Goal: Navigation & Orientation: Find specific page/section

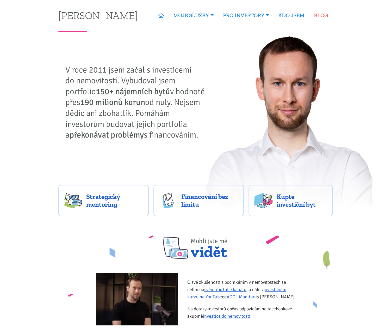
click at [320, 16] on link "BLOG" at bounding box center [321, 15] width 23 height 12
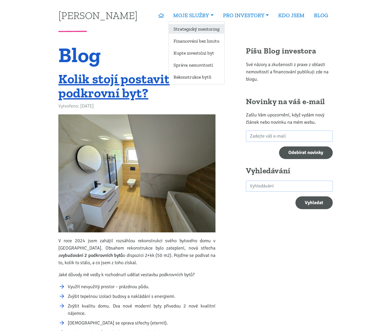
click at [193, 29] on link "Strategický mentoring" at bounding box center [197, 29] width 56 height 10
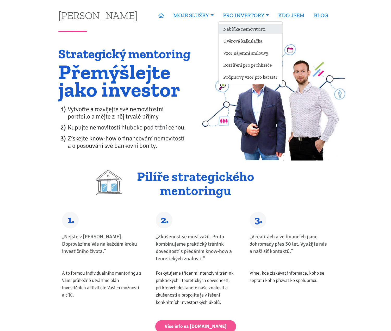
click at [248, 28] on link "Nabídka nemovitostí" at bounding box center [251, 29] width 64 height 10
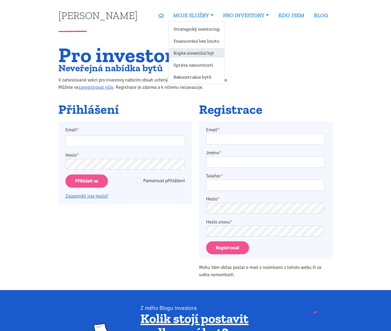
click at [201, 54] on link "Kupte investiční byt" at bounding box center [197, 53] width 56 height 10
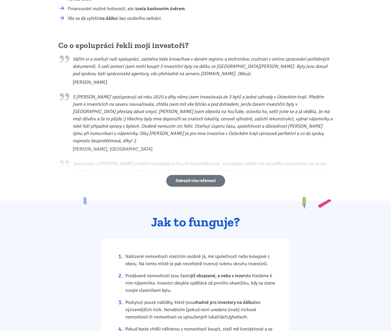
scroll to position [313, 0]
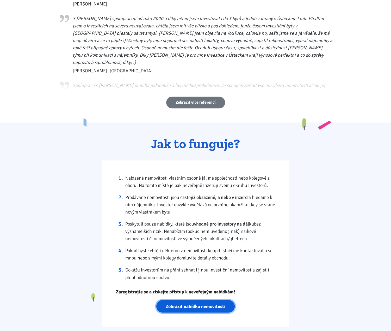
click at [215, 306] on link "Zobrazit nabídku nemovitostí" at bounding box center [195, 306] width 78 height 13
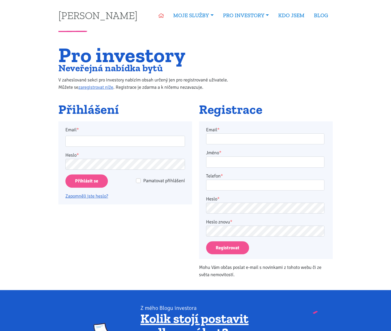
click at [161, 17] on icon at bounding box center [161, 15] width 5 height 5
